Goal: Task Accomplishment & Management: Use online tool/utility

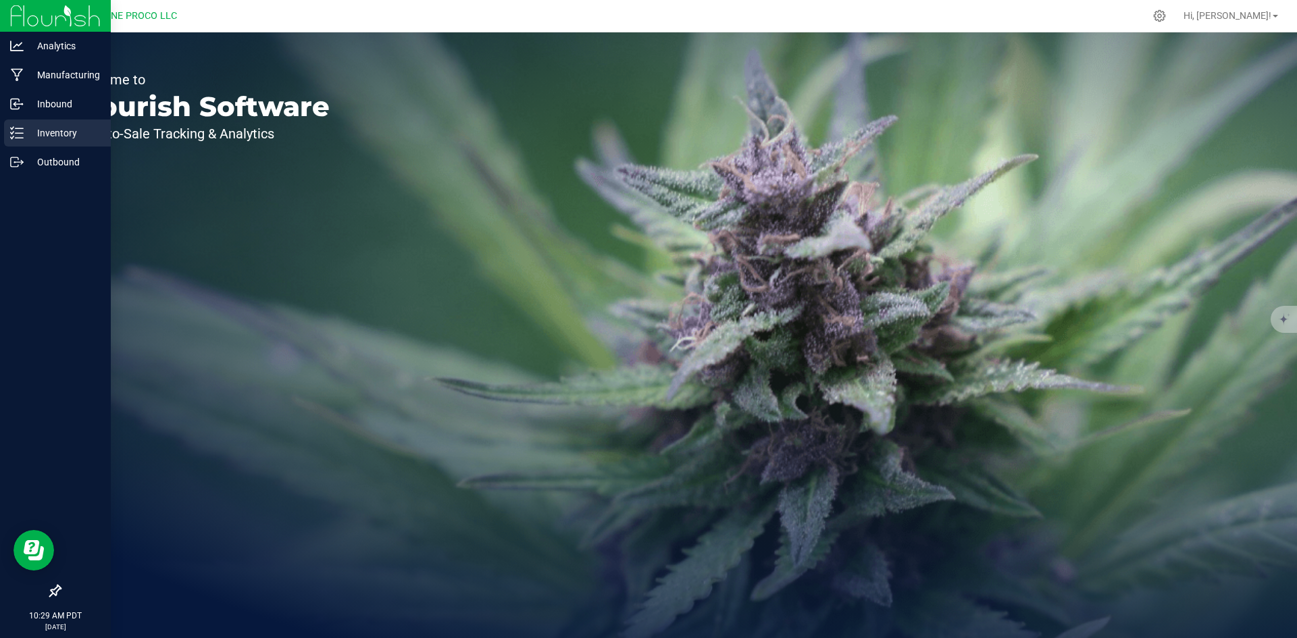
click at [14, 144] on div "Inventory" at bounding box center [57, 133] width 107 height 27
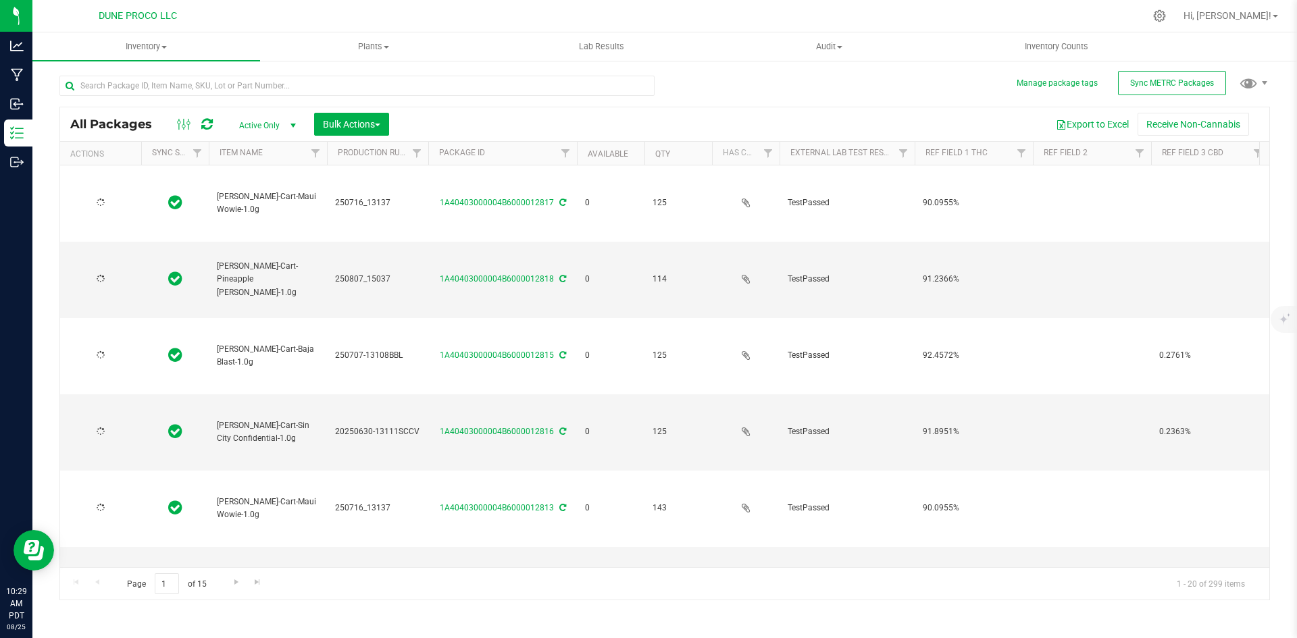
click at [230, 70] on div at bounding box center [361, 84] width 605 height 43
click at [226, 76] on input "text" at bounding box center [356, 86] width 595 height 20
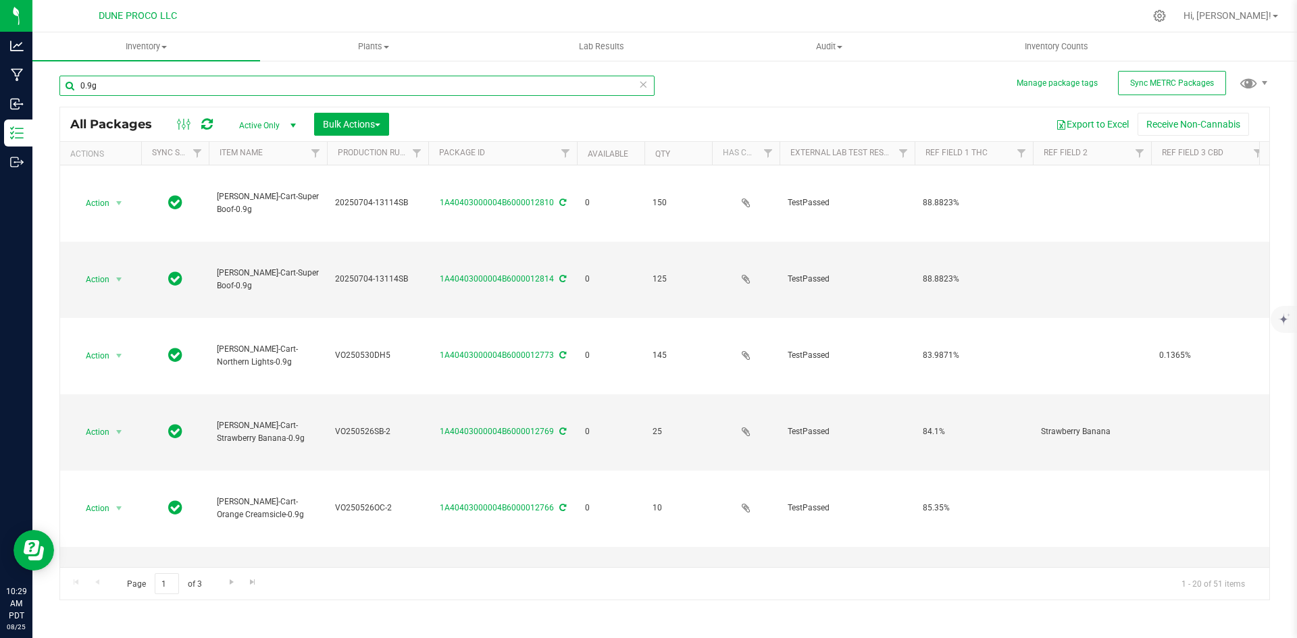
type input "0.9g"
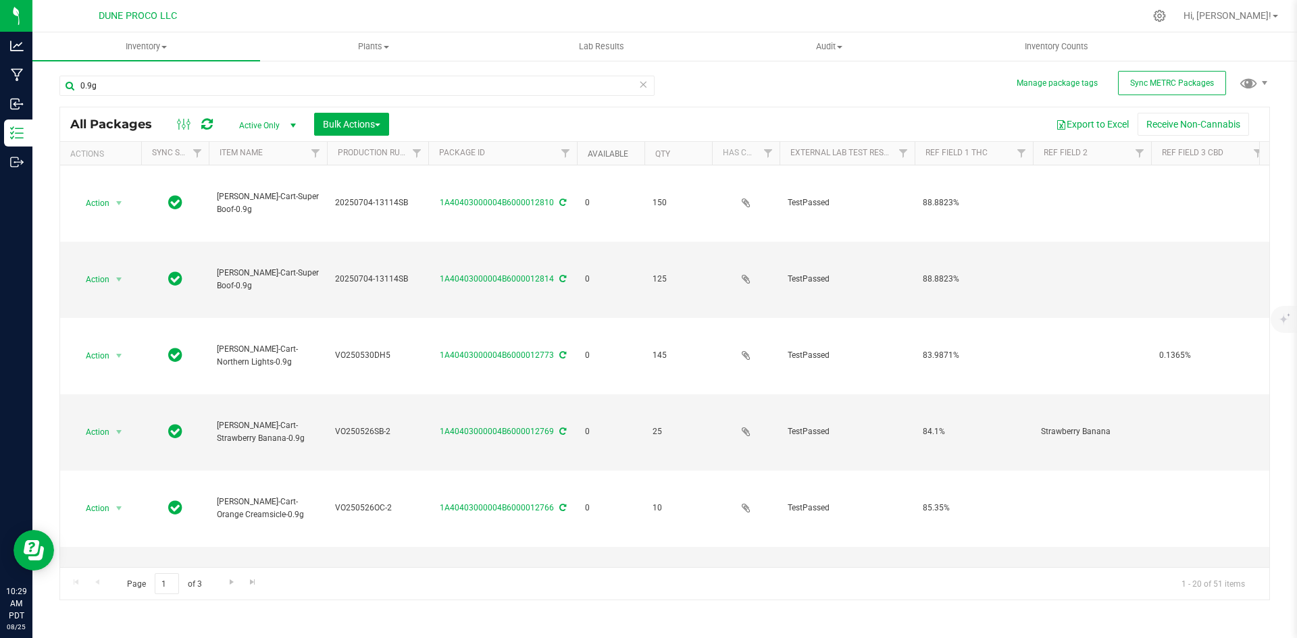
click at [604, 150] on link "Available" at bounding box center [608, 153] width 41 height 9
type input "[DATE]"
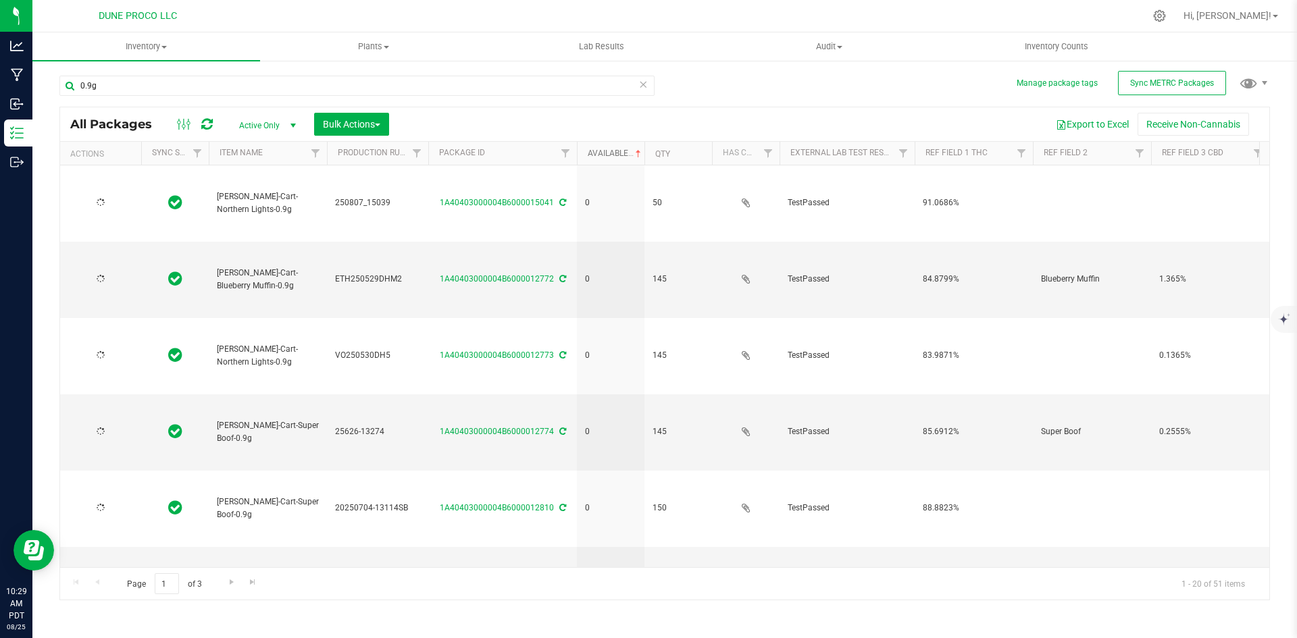
type input "[DATE]"
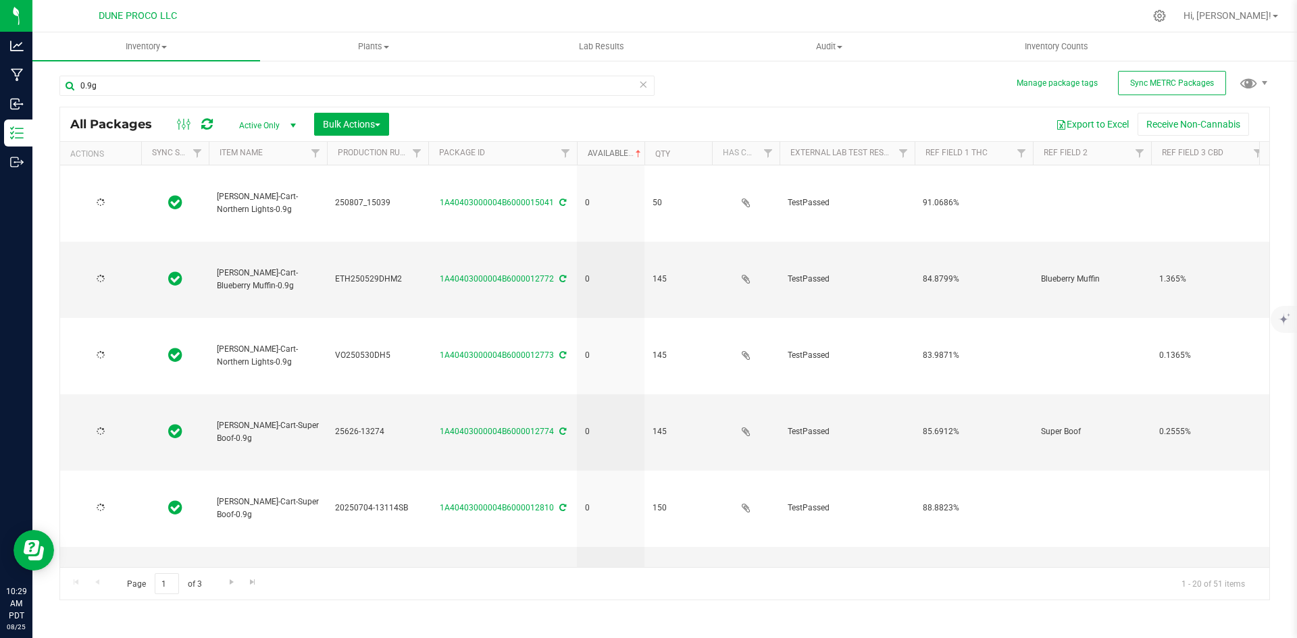
type input "[DATE]"
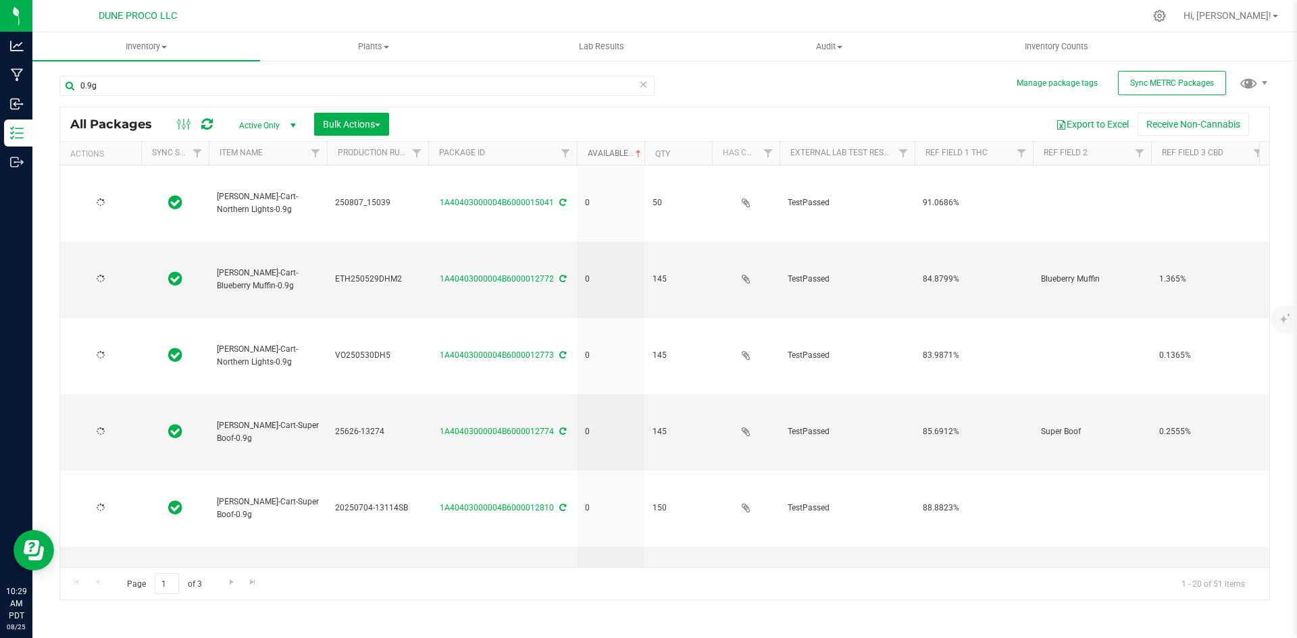
type input "[DATE]"
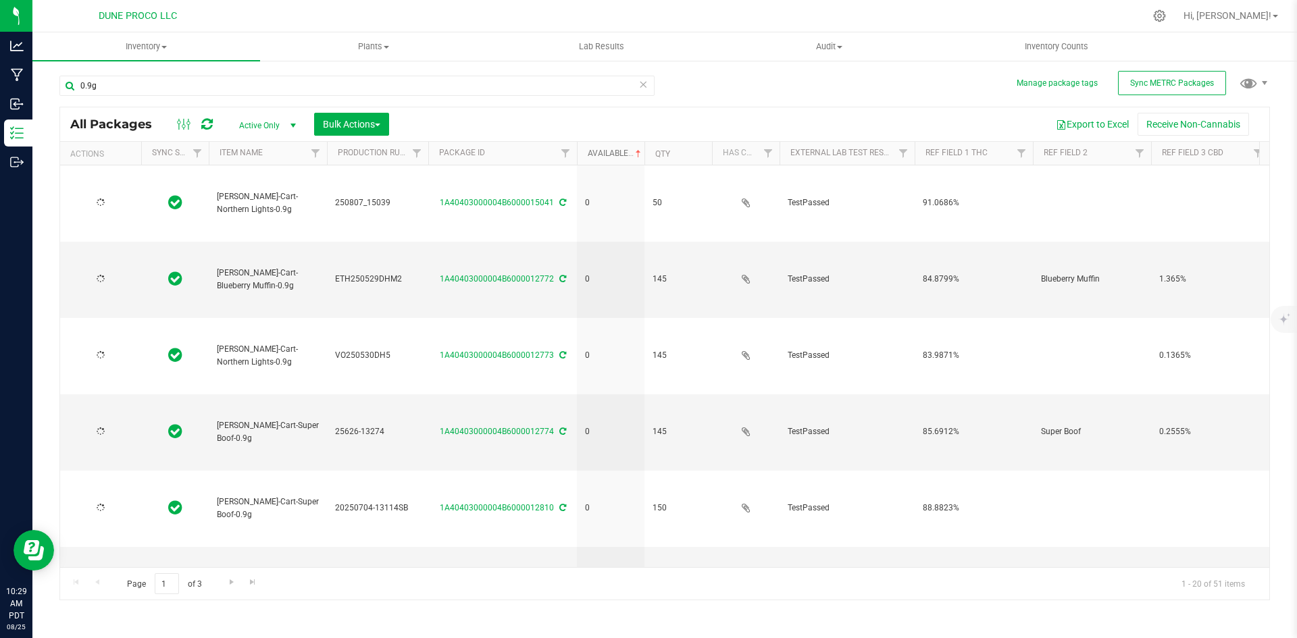
type input "[DATE]"
click at [604, 150] on link "Available" at bounding box center [616, 153] width 56 height 9
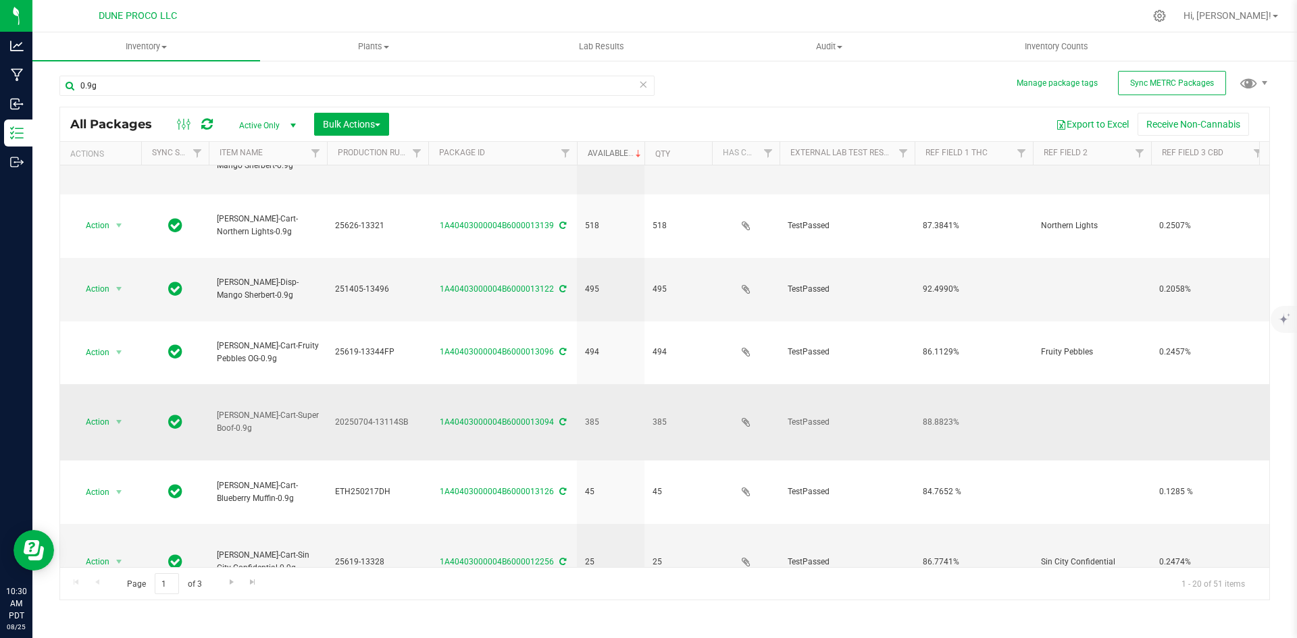
scroll to position [117, 0]
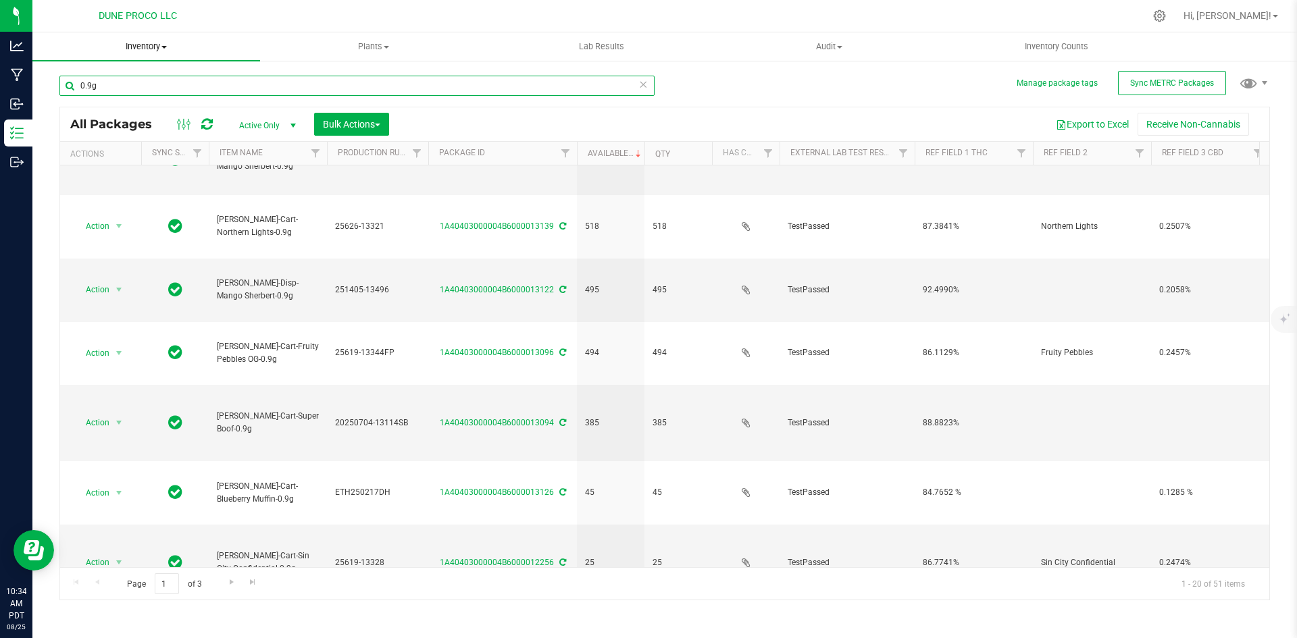
drag, startPoint x: 242, startPoint y: 85, endPoint x: 46, endPoint y: 55, distance: 198.9
click at [46, 55] on inventory "Inventory All packages All inventory Waste log Create inventory Plants All plan…" at bounding box center [664, 251] width 1264 height 439
type input "infused"
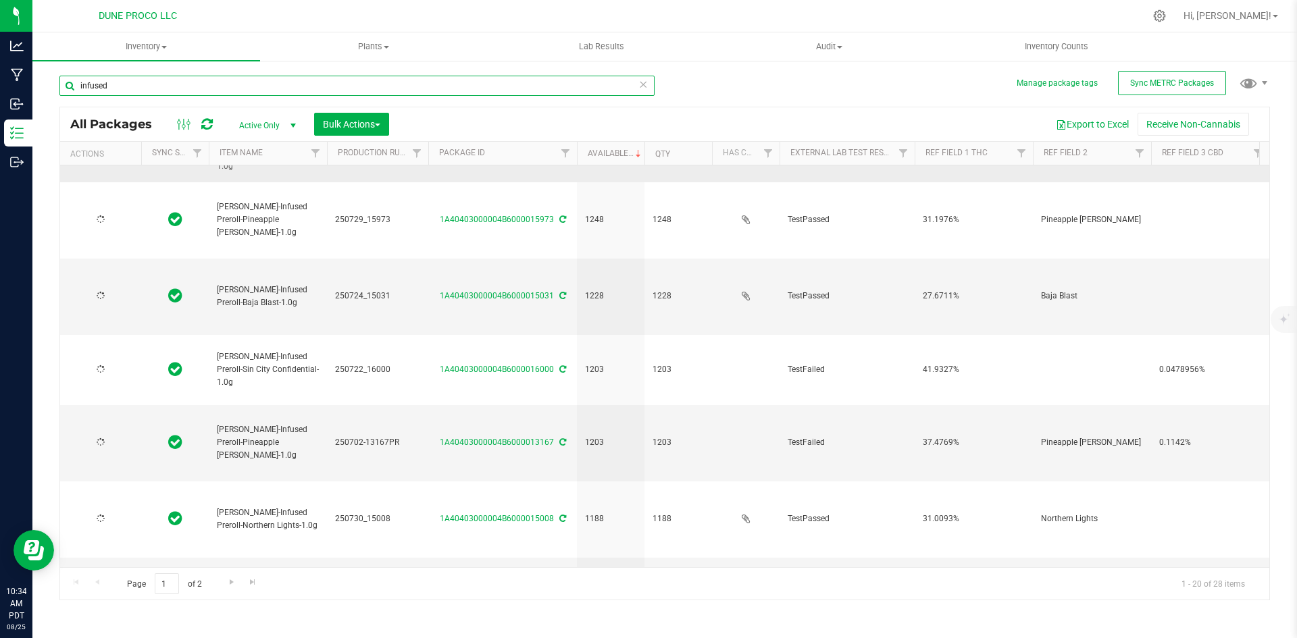
type input "[DATE]"
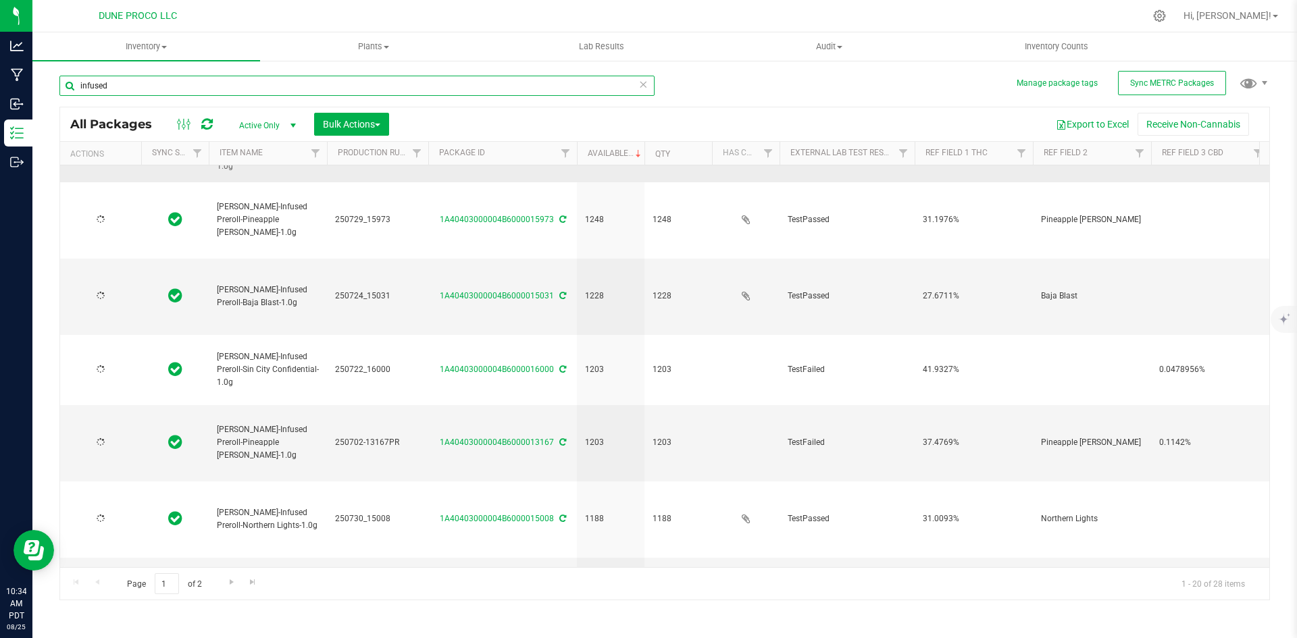
type input "[DATE]"
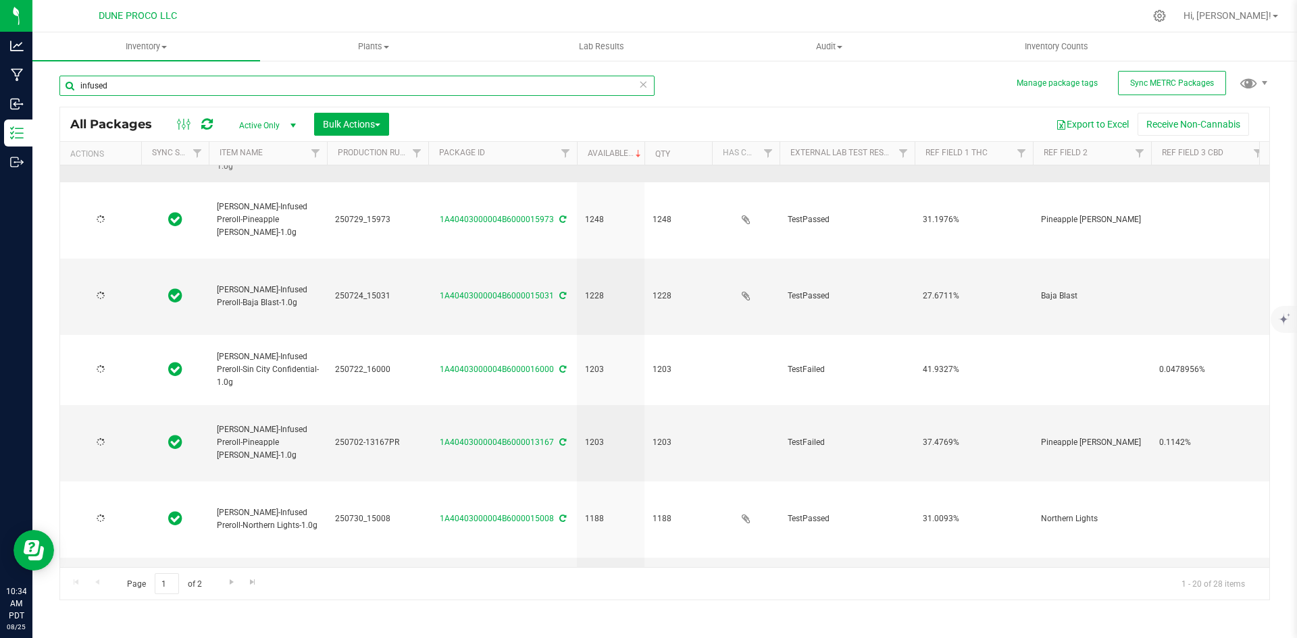
type input "[DATE]"
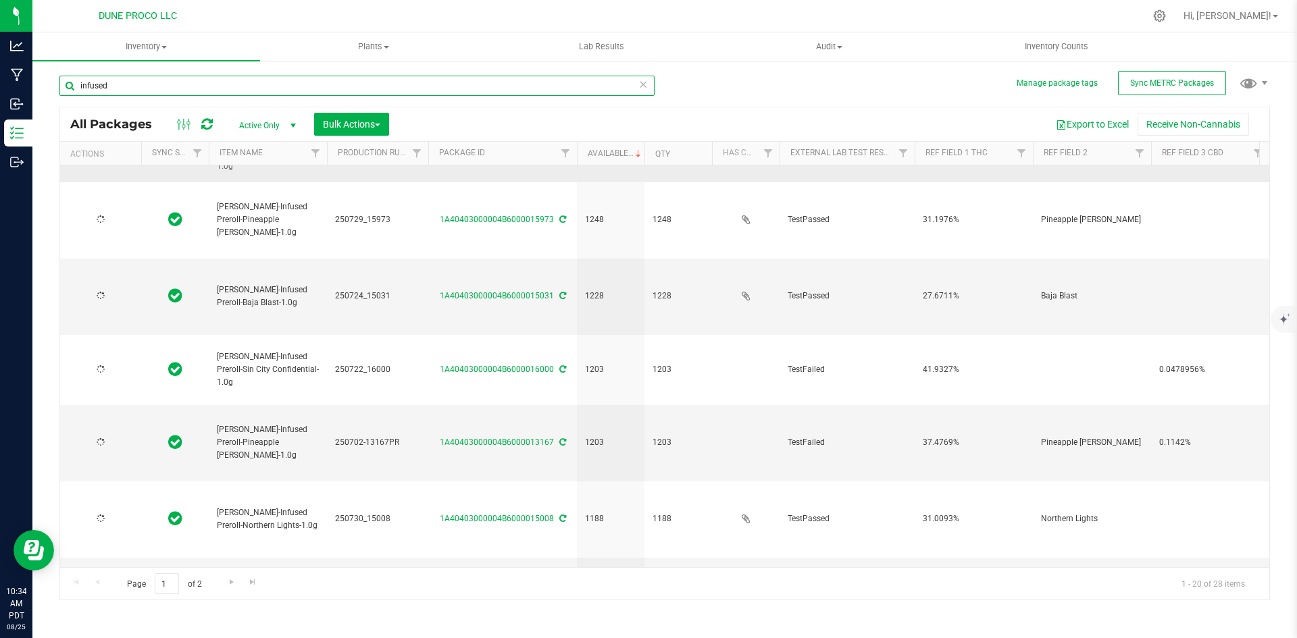
type input "[DATE]"
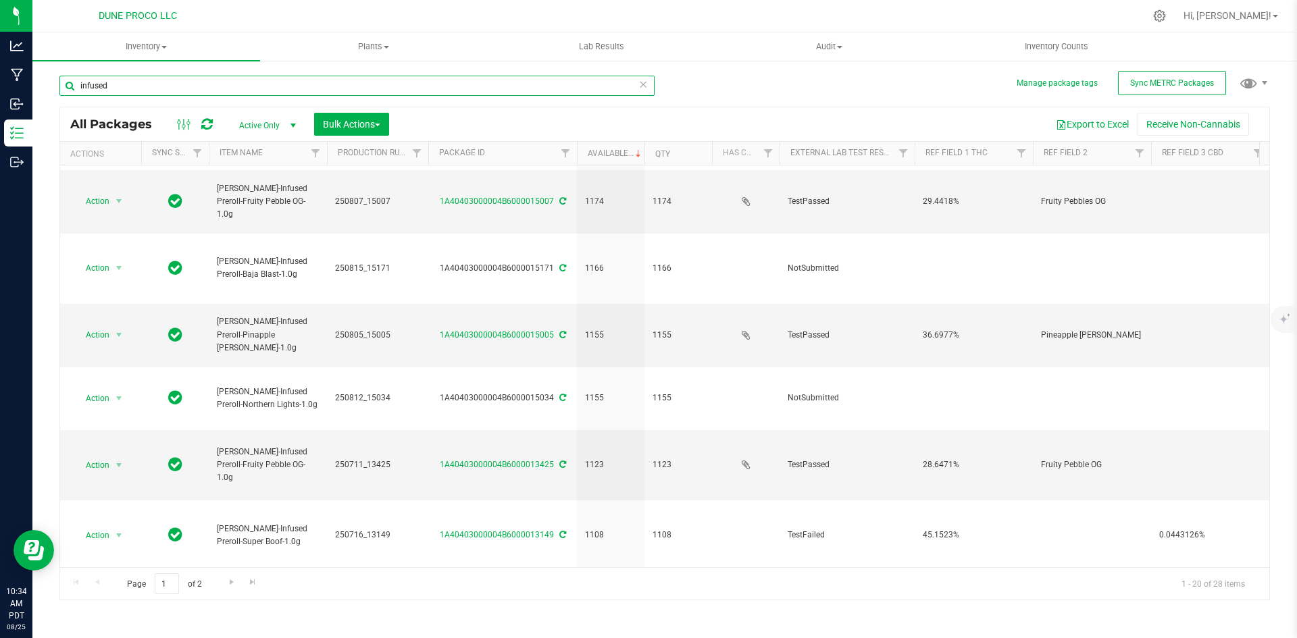
scroll to position [829, 0]
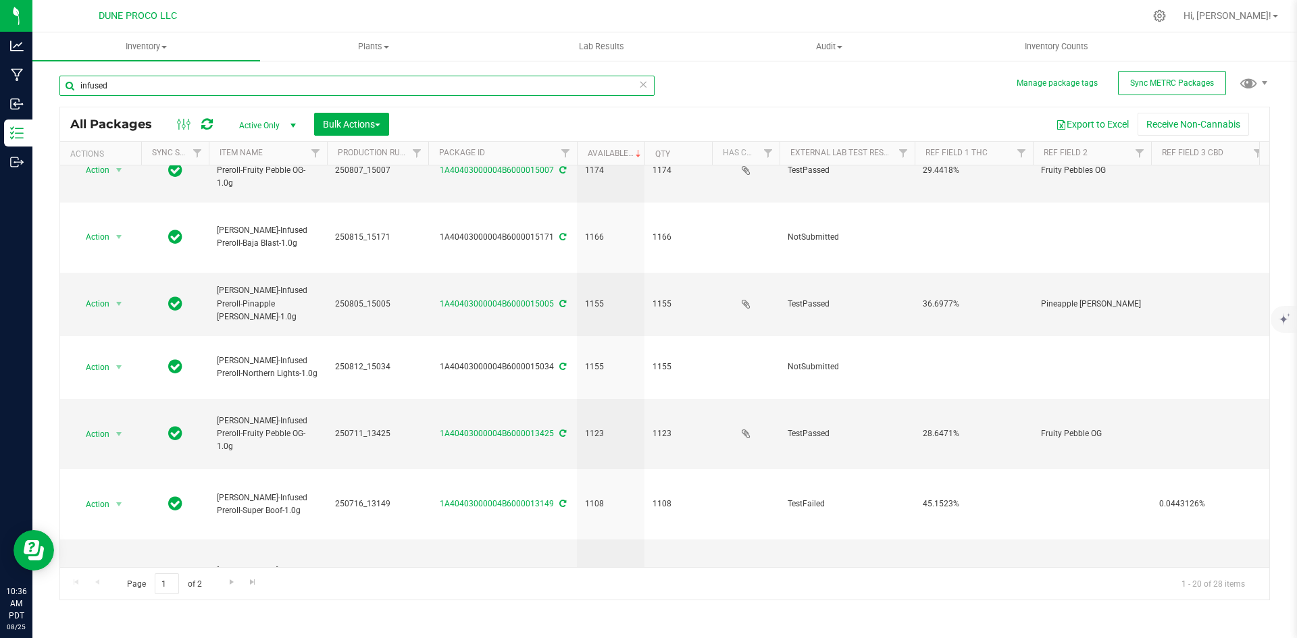
type input "infused"
